Goal: Task Accomplishment & Management: Use online tool/utility

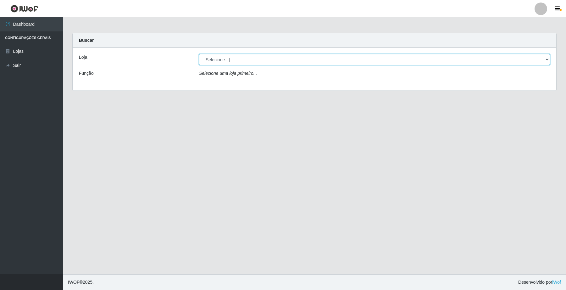
click at [545, 59] on select "[Selecione...] O Filezão - Centenário" at bounding box center [374, 59] width 351 height 11
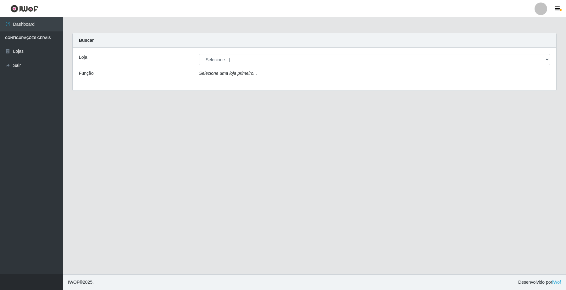
click at [521, 87] on div "Loja [Selecione...] O Filezão - Centenário Função Selecione uma loja primeiro..." at bounding box center [314, 69] width 483 height 43
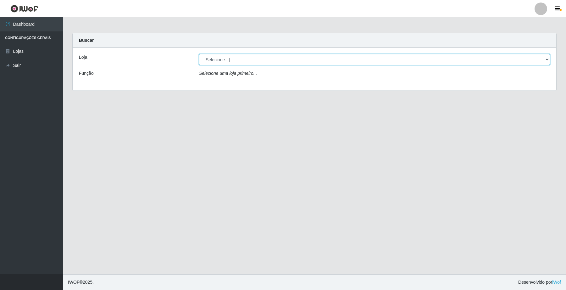
click at [544, 58] on select "[Selecione...] O Filezão - Centenário" at bounding box center [374, 59] width 351 height 11
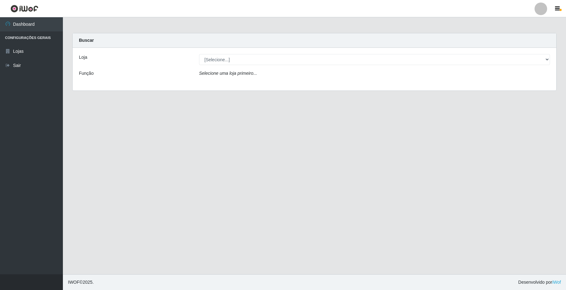
click at [525, 91] on div "Carregando... Buscar Loja [Selecione...] O Filezão - Centenário Função Selecion…" at bounding box center [314, 65] width 493 height 65
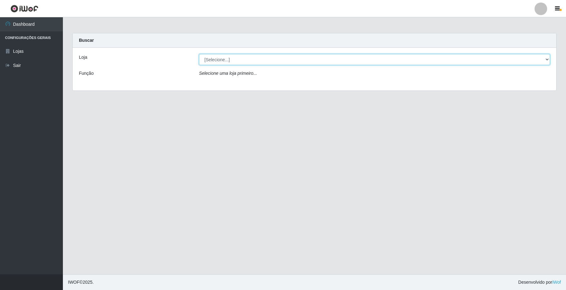
click at [546, 59] on select "[Selecione...] O Filezão - Centenário" at bounding box center [374, 59] width 351 height 11
select select "203"
click at [199, 54] on select "[Selecione...] O Filezão - Centenário" at bounding box center [374, 59] width 351 height 11
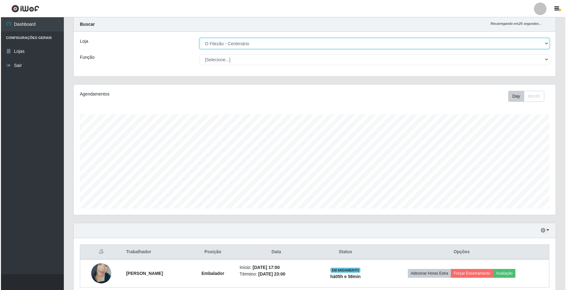
scroll to position [44, 0]
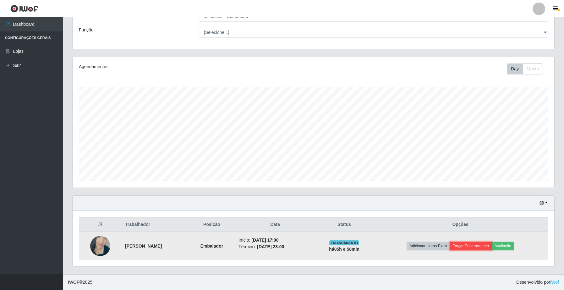
click at [478, 242] on button "Forçar Encerramento" at bounding box center [471, 246] width 42 height 9
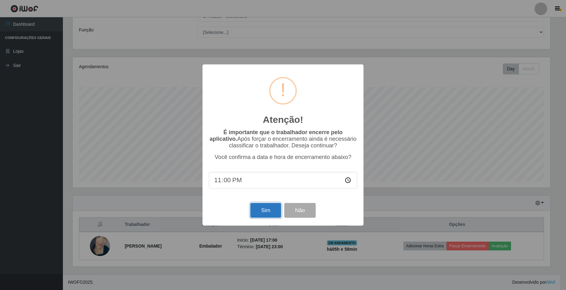
click at [260, 216] on button "Sim" at bounding box center [265, 210] width 30 height 15
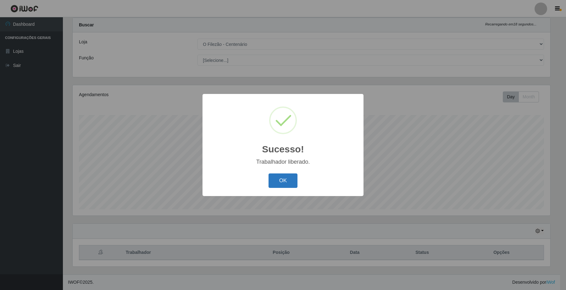
click at [277, 176] on button "OK" at bounding box center [282, 180] width 29 height 15
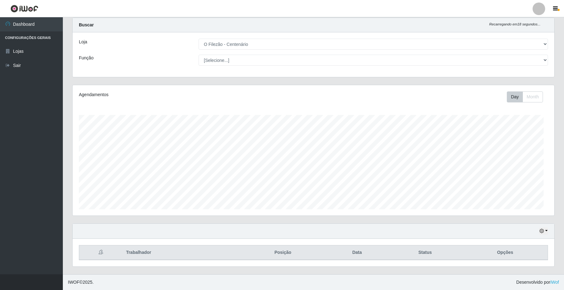
scroll to position [131, 481]
